Goal: Browse casually

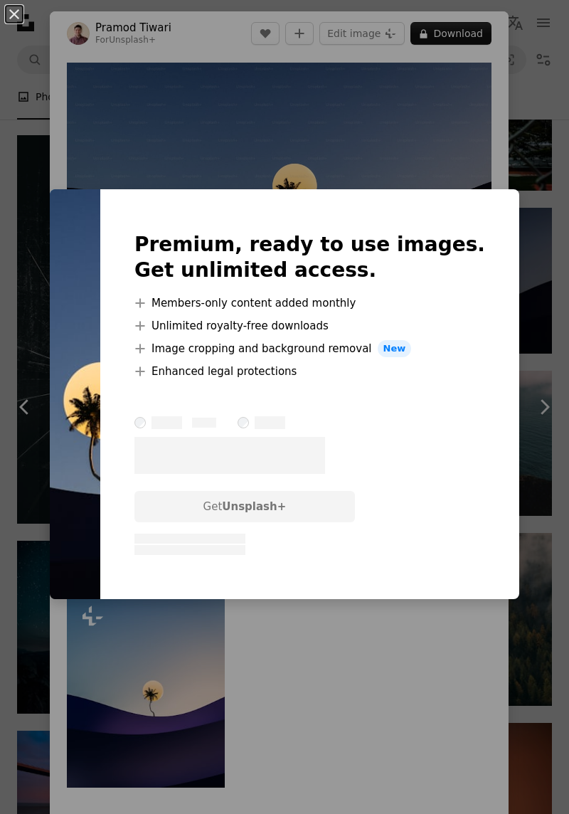
scroll to position [3261, 0]
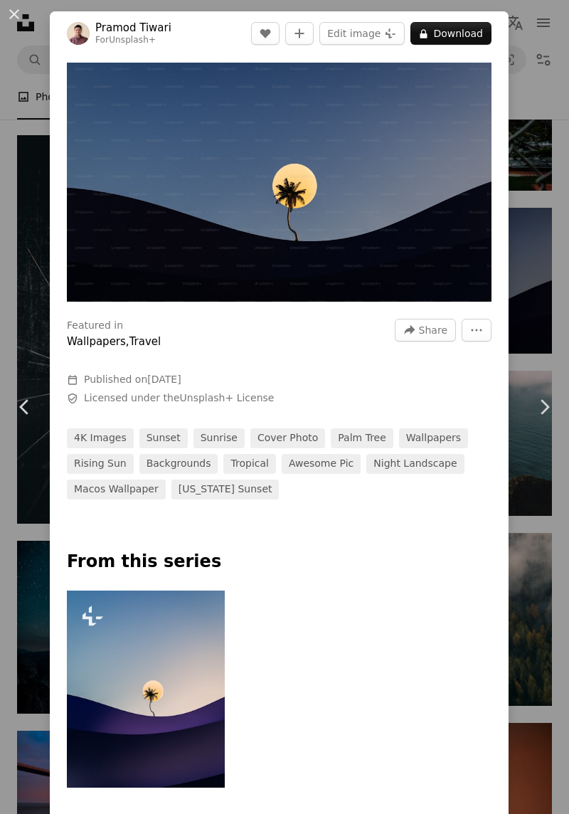
click at [535, 310] on div "An X shape Chevron left Chevron right [PERSON_NAME] For Unsplash+ A heart A plu…" at bounding box center [284, 407] width 569 height 814
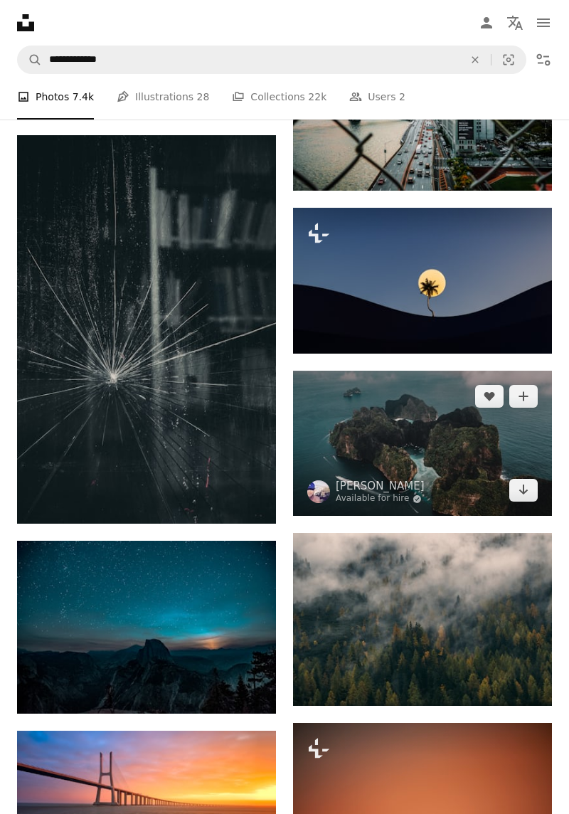
click at [457, 395] on img at bounding box center [422, 444] width 259 height 146
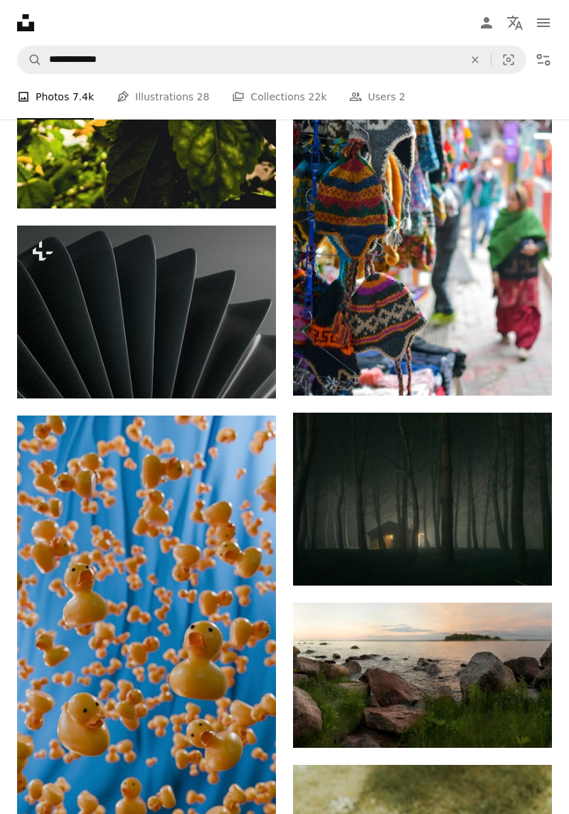
scroll to position [7523, 0]
